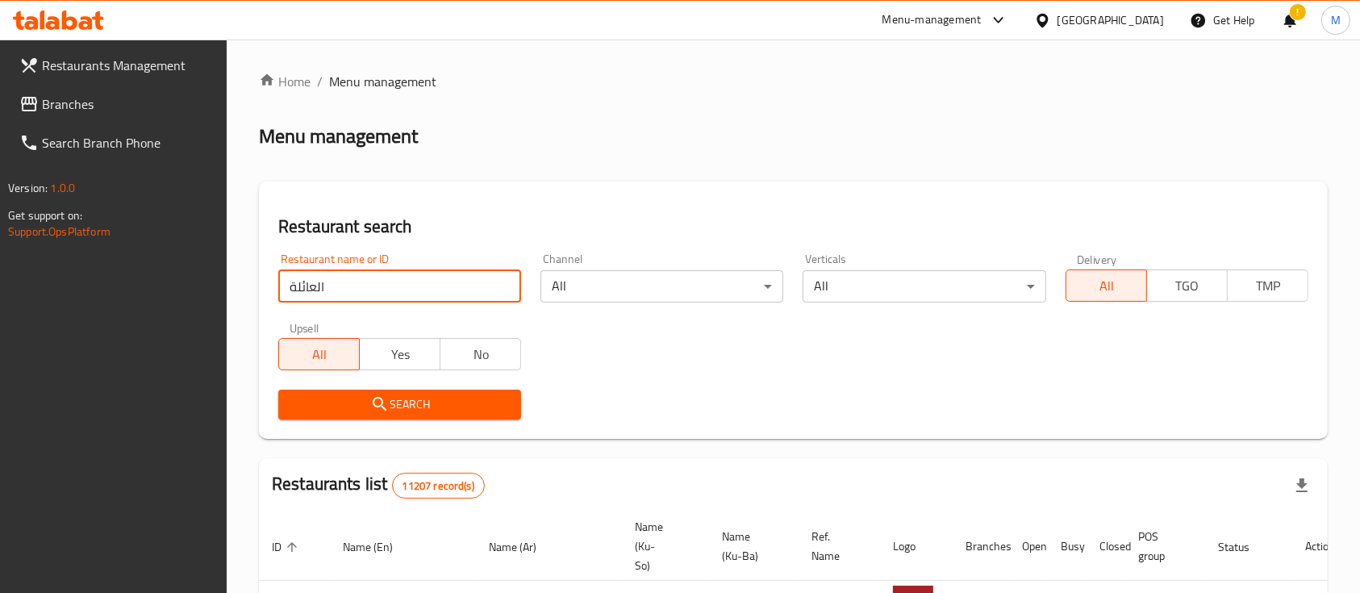
type input "العائلة"
click button "Search" at bounding box center [399, 404] width 243 height 30
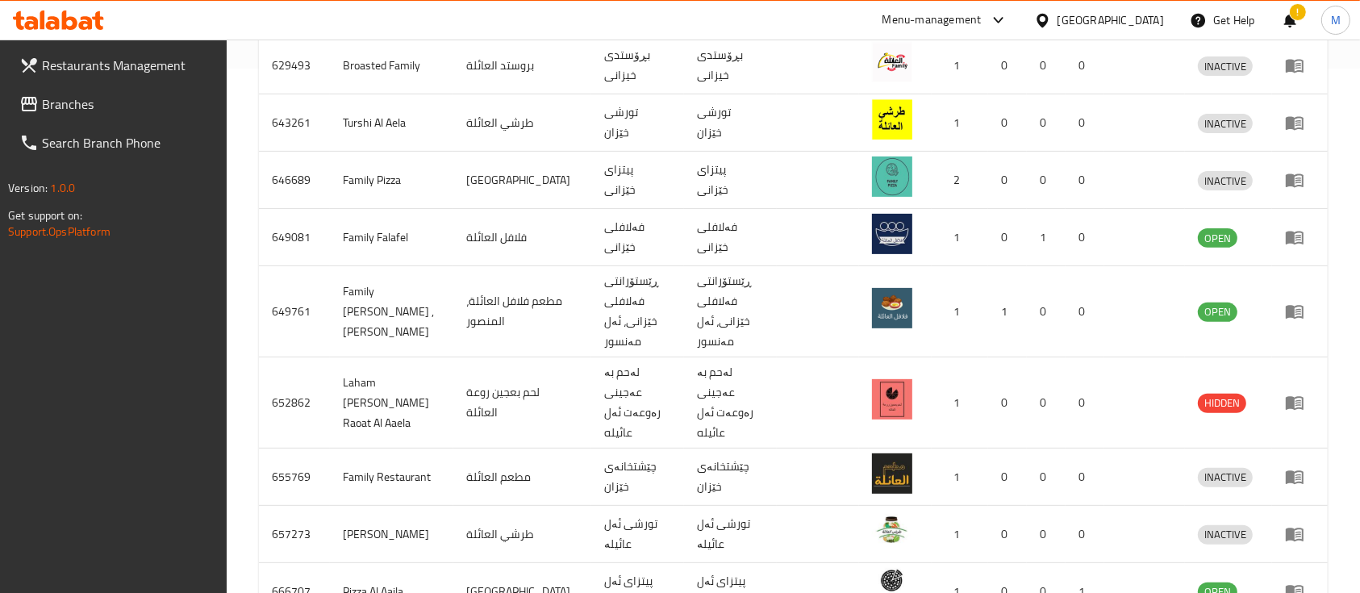
scroll to position [507, 0]
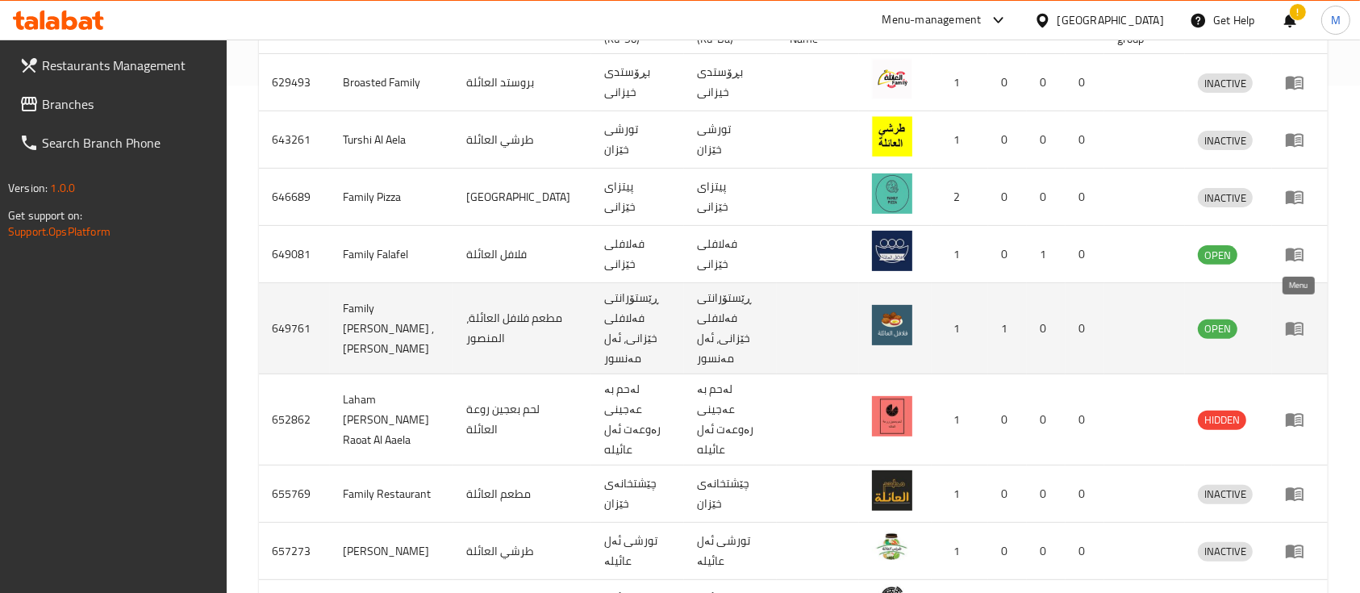
click at [1293, 323] on icon "enhanced table" at bounding box center [1294, 330] width 18 height 14
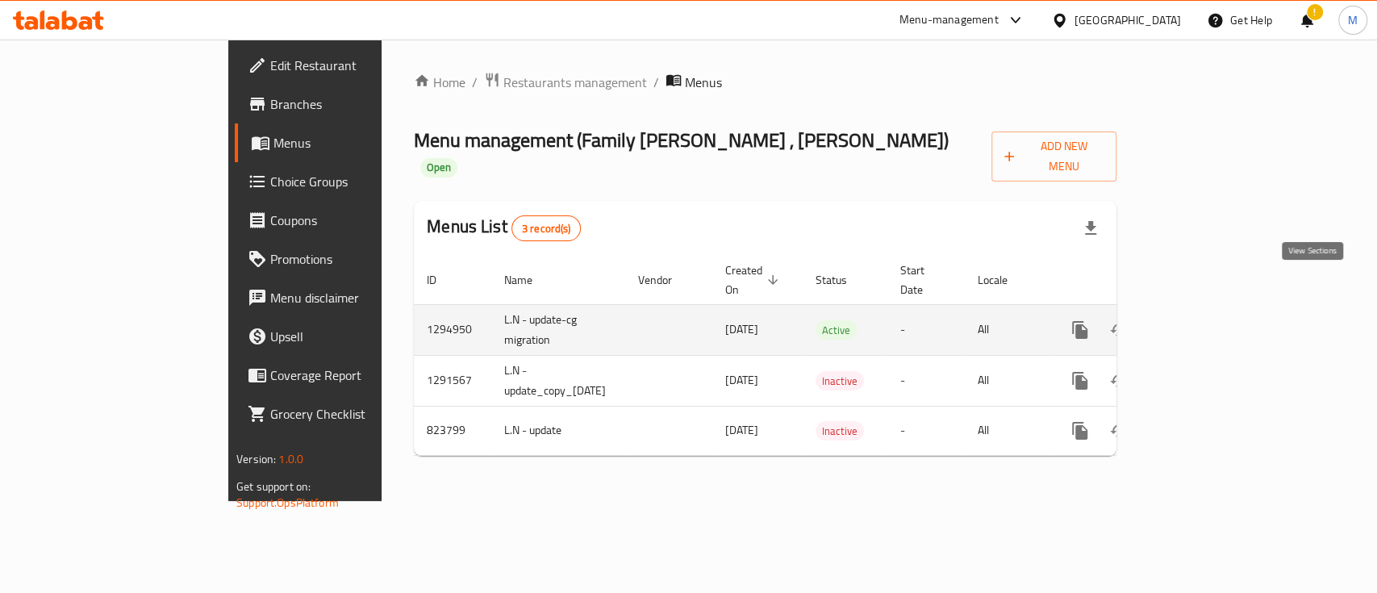
click at [1206, 320] on icon "enhanced table" at bounding box center [1195, 329] width 19 height 19
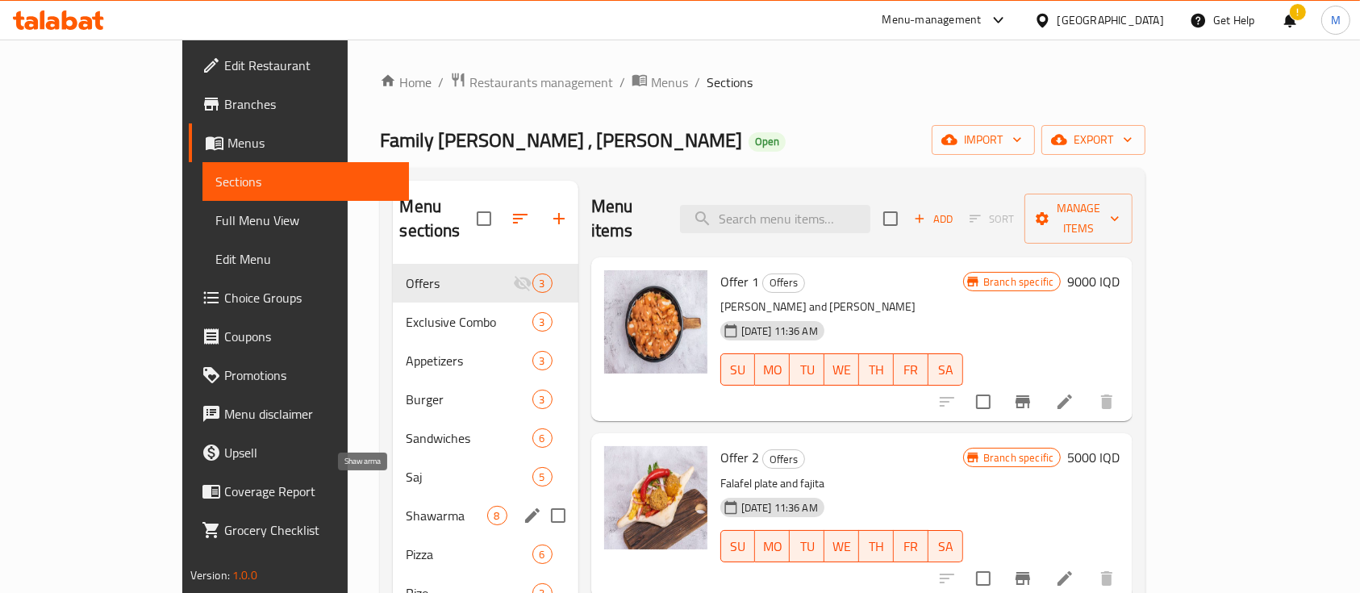
click at [406, 506] on span "Shawarma" at bounding box center [446, 515] width 81 height 19
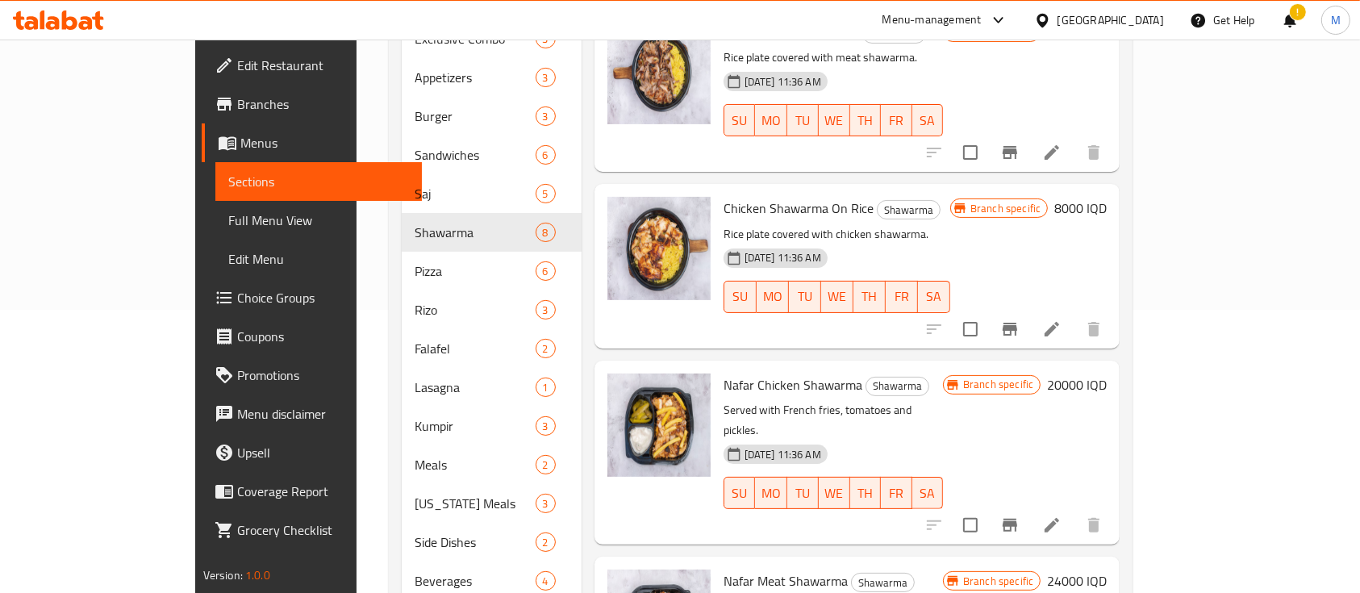
scroll to position [764, 0]
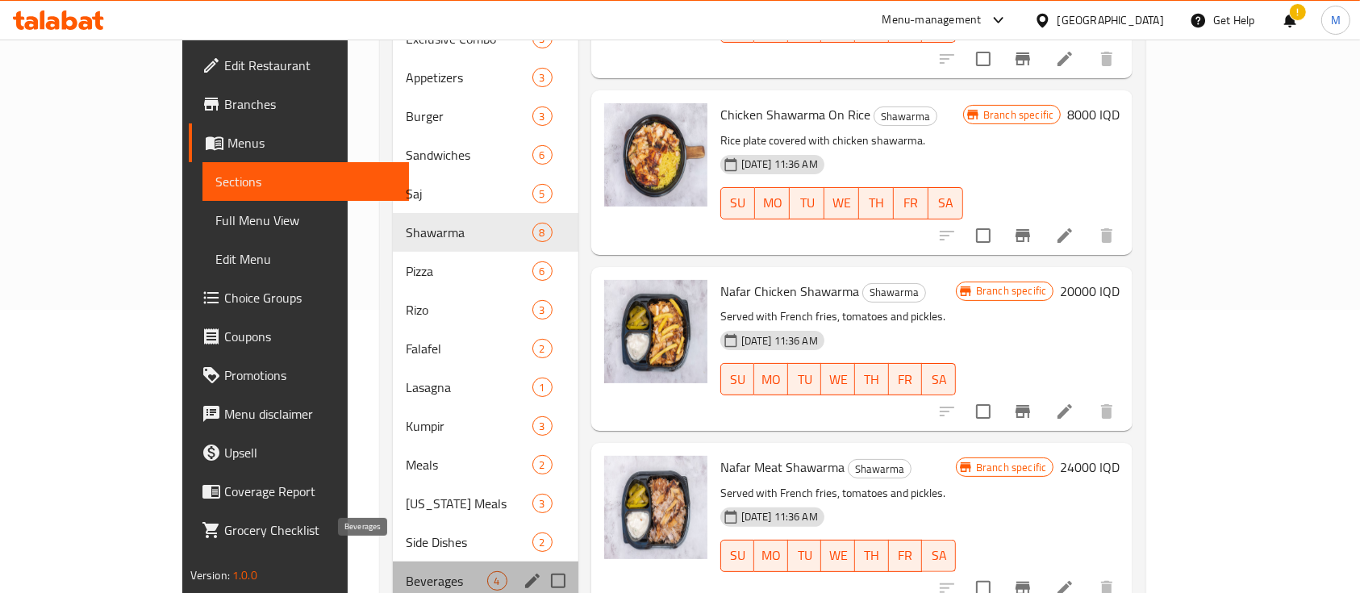
click at [406, 571] on span "Beverages" at bounding box center [446, 580] width 81 height 19
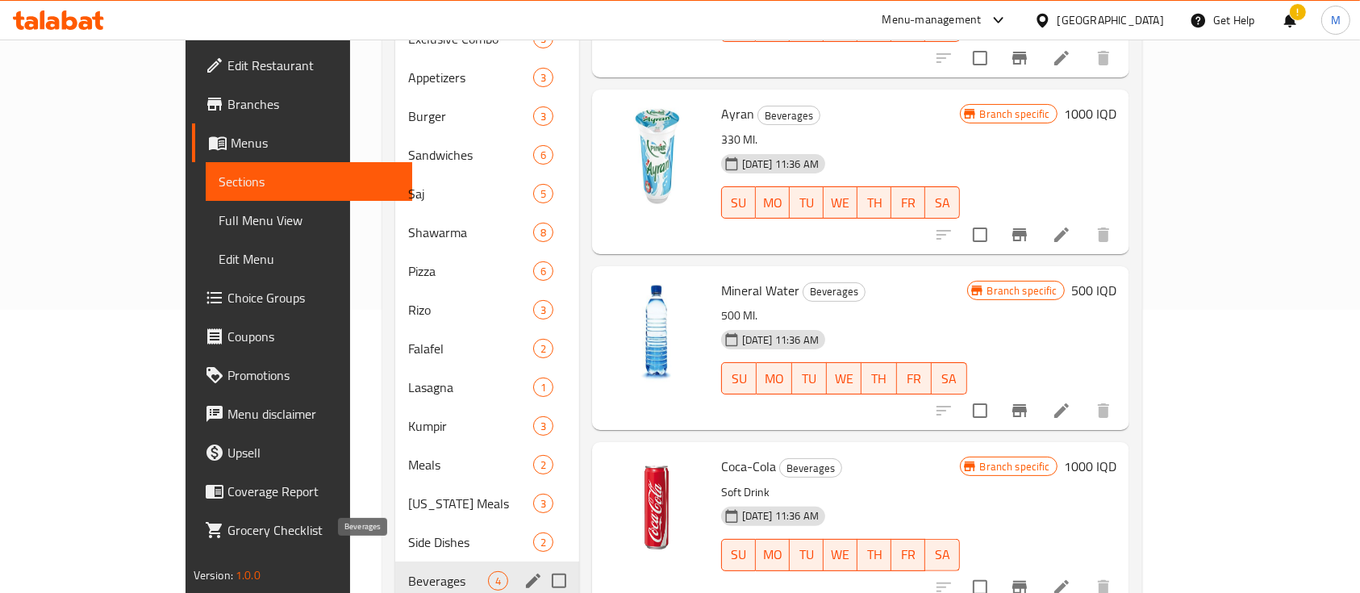
scroll to position [60, 0]
click at [395, 493] on div "[US_STATE] Meals 3" at bounding box center [486, 503] width 183 height 39
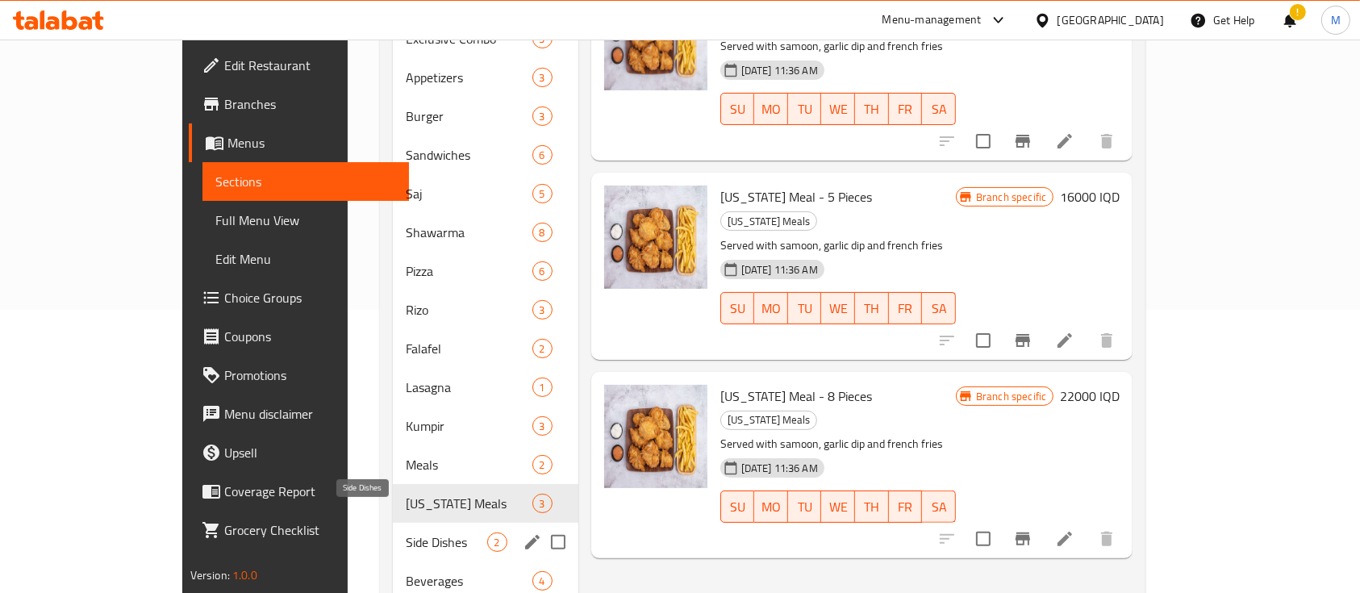
click at [406, 532] on span "Side Dishes" at bounding box center [446, 541] width 81 height 19
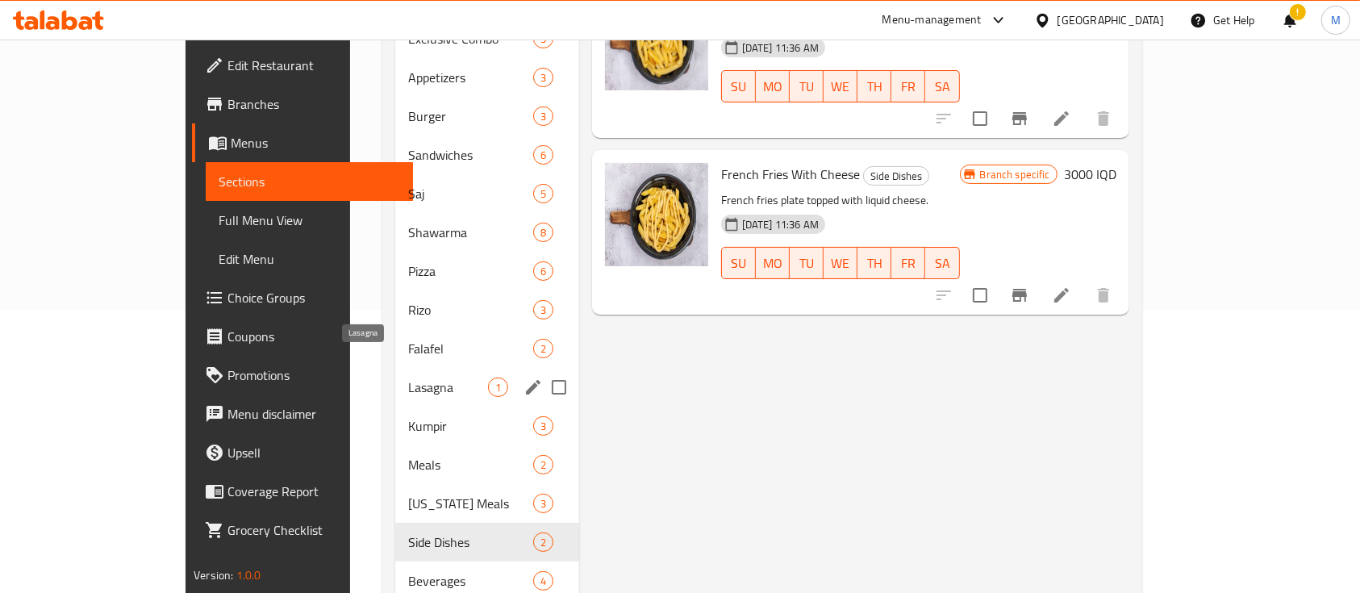
click at [408, 377] on span "Lasagna" at bounding box center [447, 386] width 79 height 19
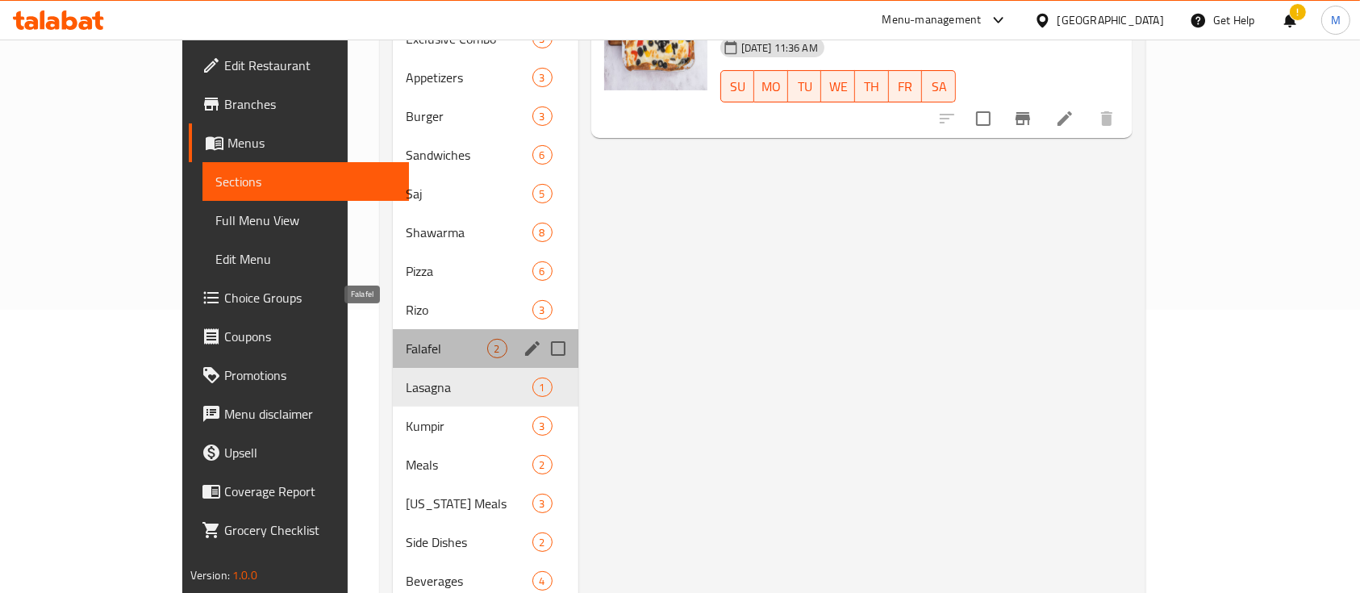
click at [406, 339] on span "Falafel" at bounding box center [446, 348] width 81 height 19
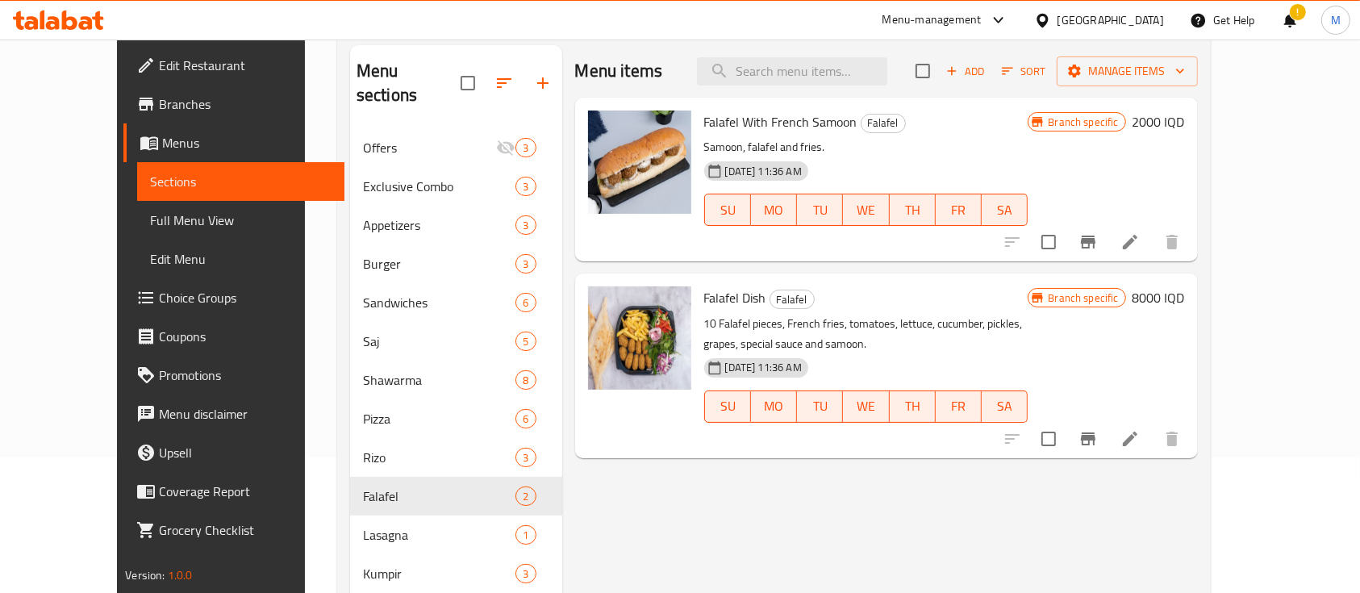
scroll to position [135, 0]
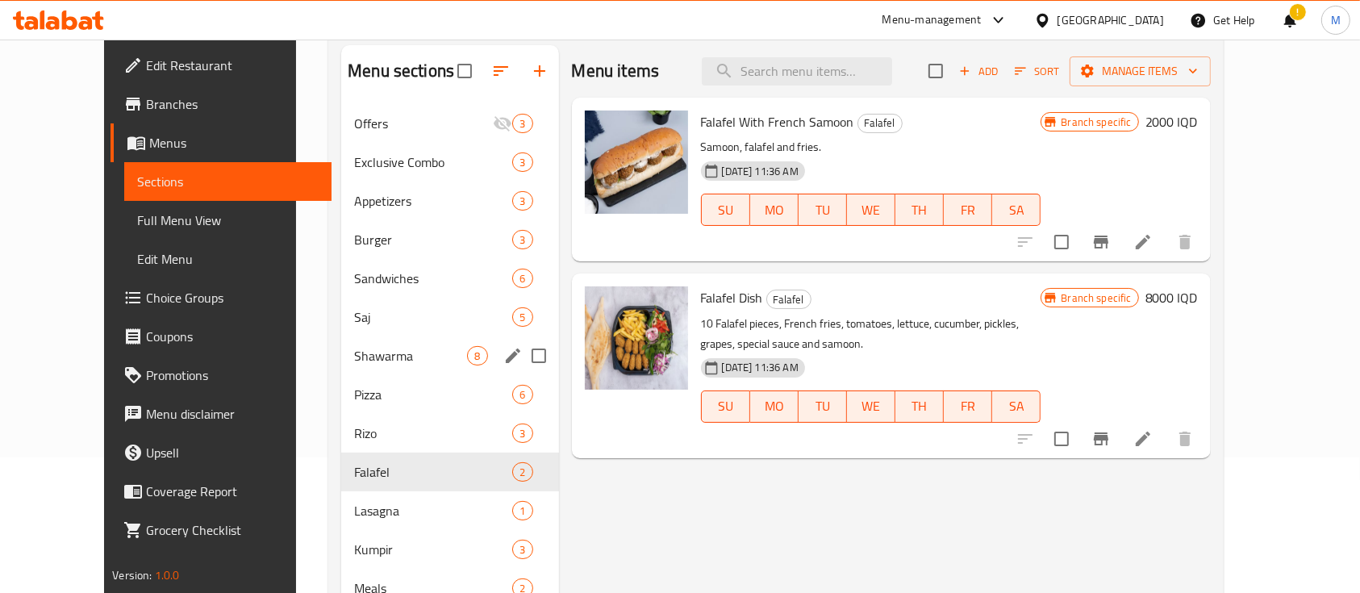
click at [348, 339] on div "Shawarma 8" at bounding box center [449, 355] width 217 height 39
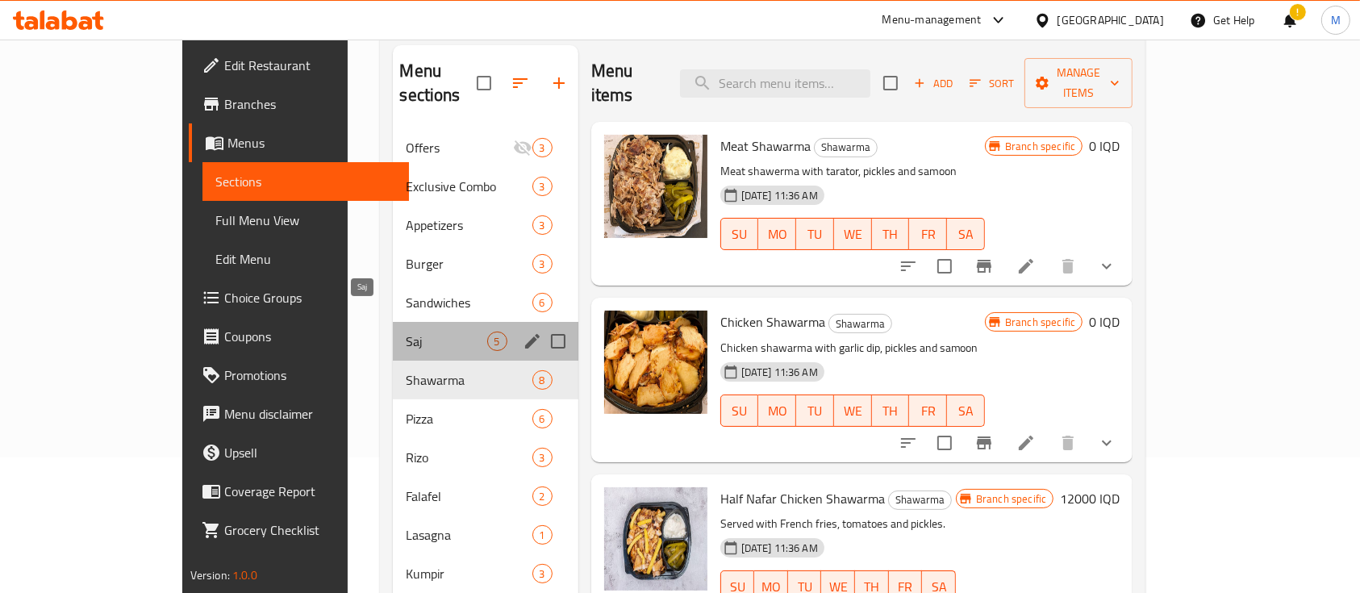
click at [406, 331] on span "Saj" at bounding box center [446, 340] width 81 height 19
